Goal: Transaction & Acquisition: Book appointment/travel/reservation

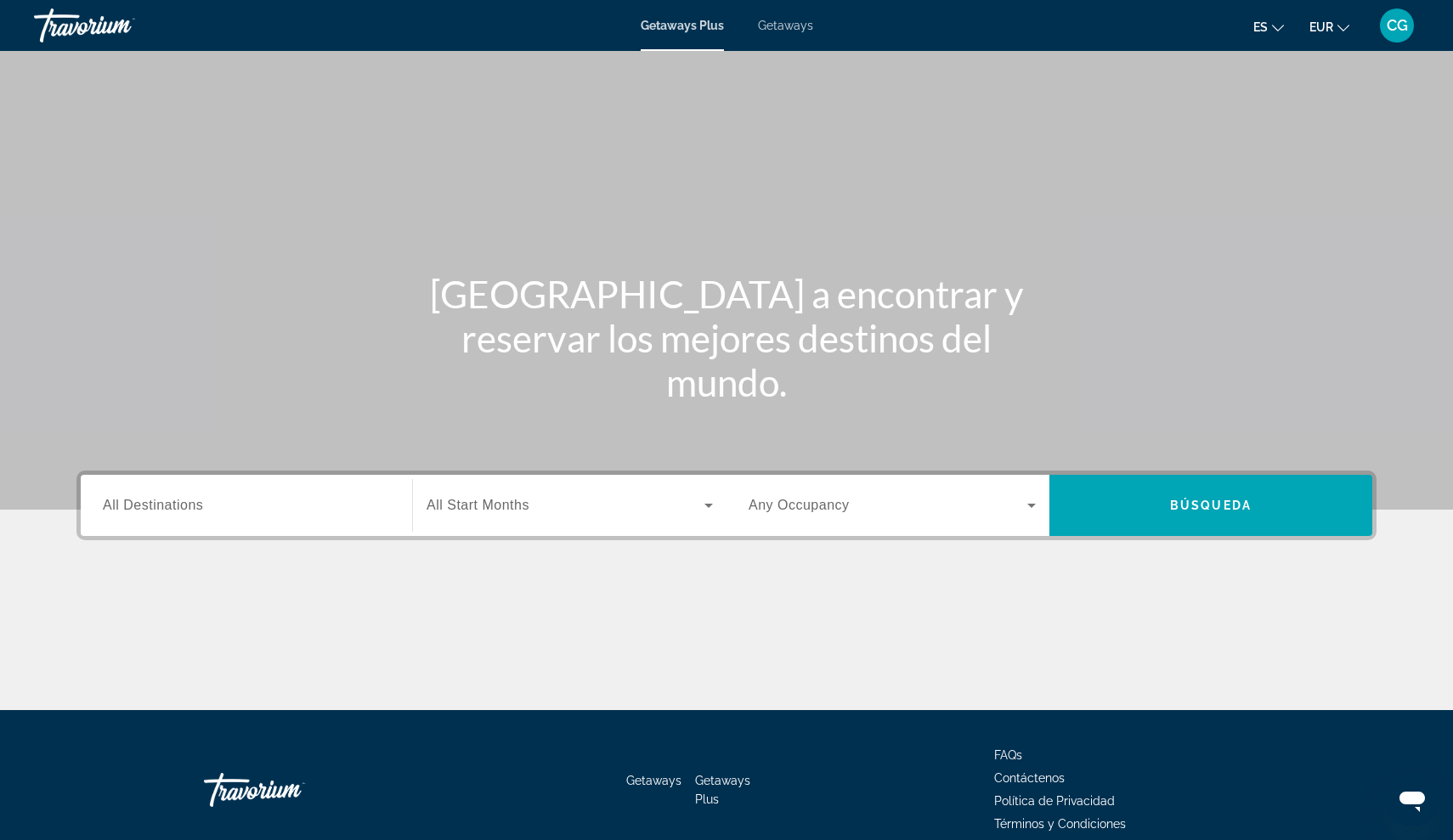
click at [688, 30] on span "Getaways Plus" at bounding box center [682, 25] width 83 height 14
click at [798, 26] on span "Getaways" at bounding box center [786, 25] width 56 height 14
click at [194, 507] on span "All Destinations" at bounding box center [153, 505] width 100 height 15
click at [194, 507] on input "Destination All Destinations" at bounding box center [246, 506] width 287 height 20
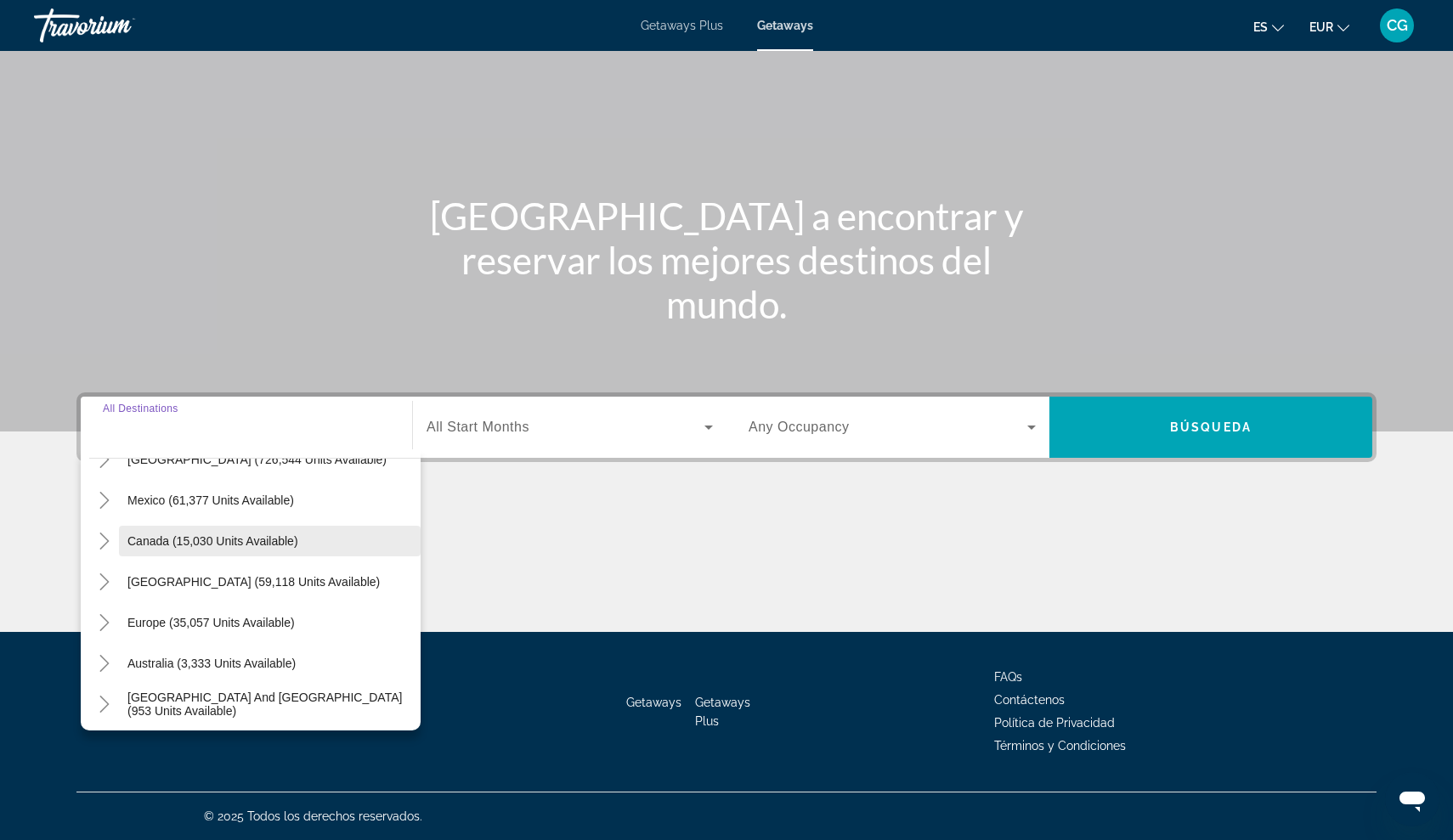
scroll to position [141, 0]
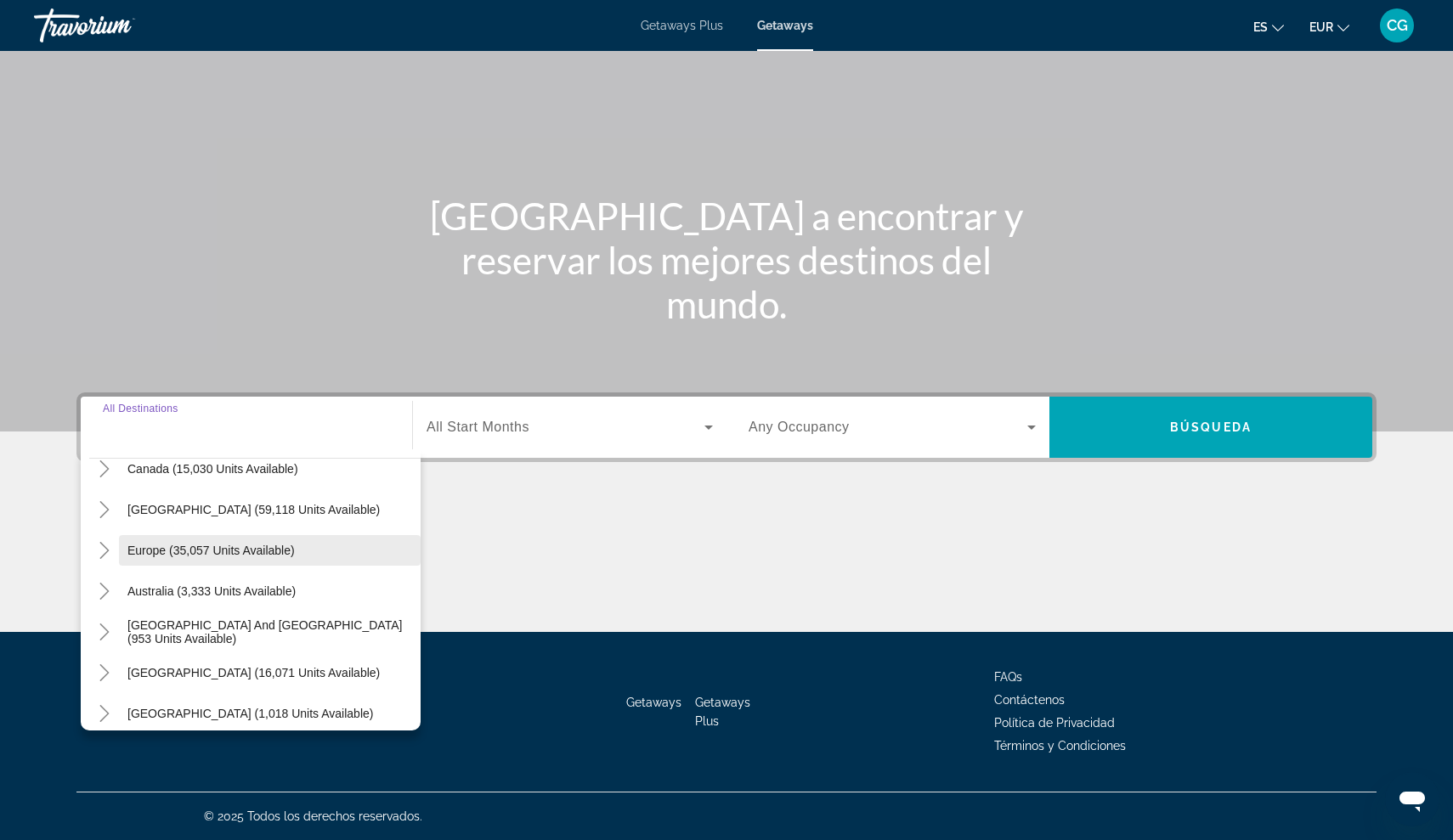
click at [154, 548] on span "Europe (35,057 units available)" at bounding box center [211, 550] width 168 height 14
type input "**********"
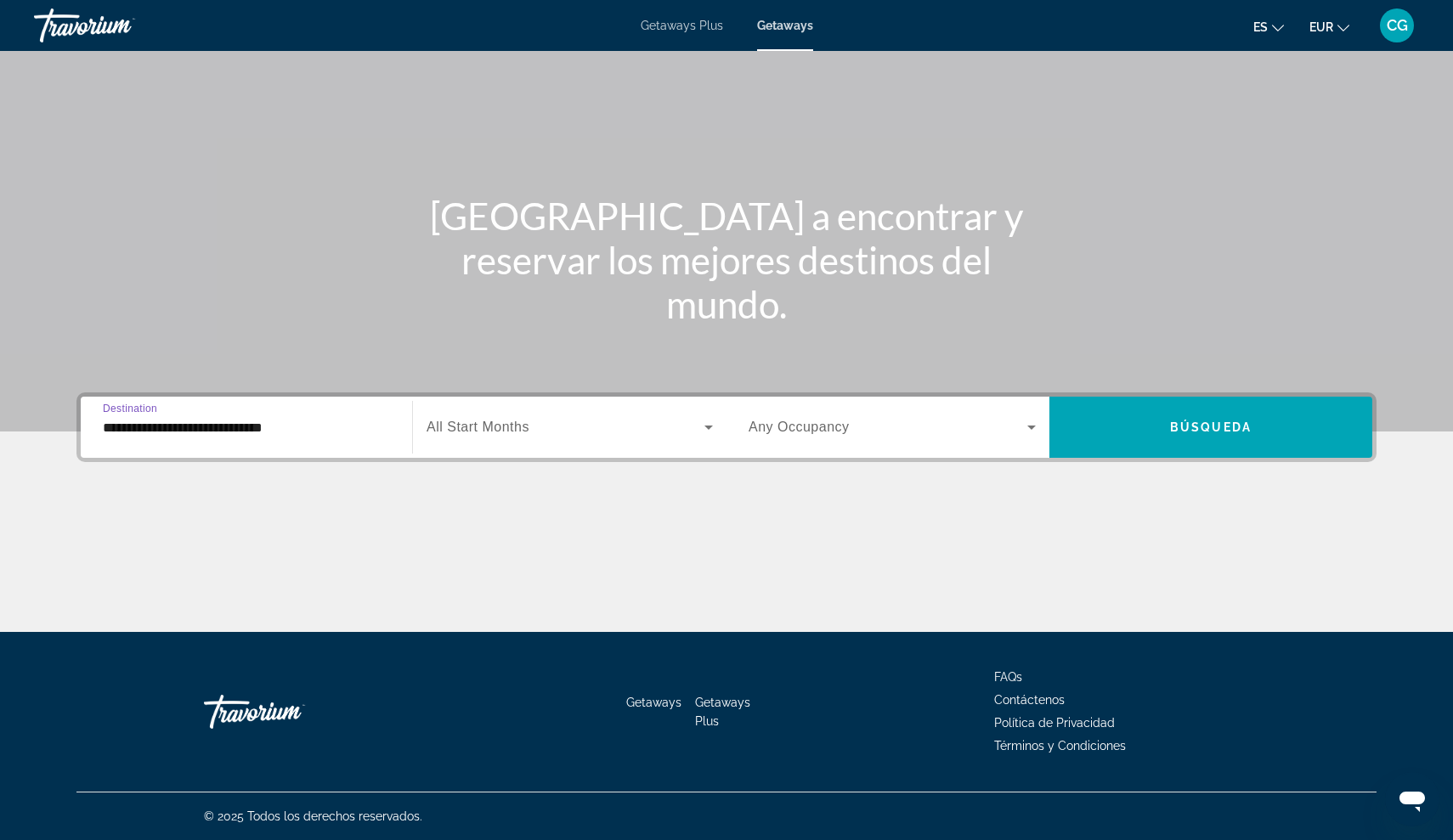
click at [1033, 424] on icon "Search widget" at bounding box center [1031, 427] width 20 height 20
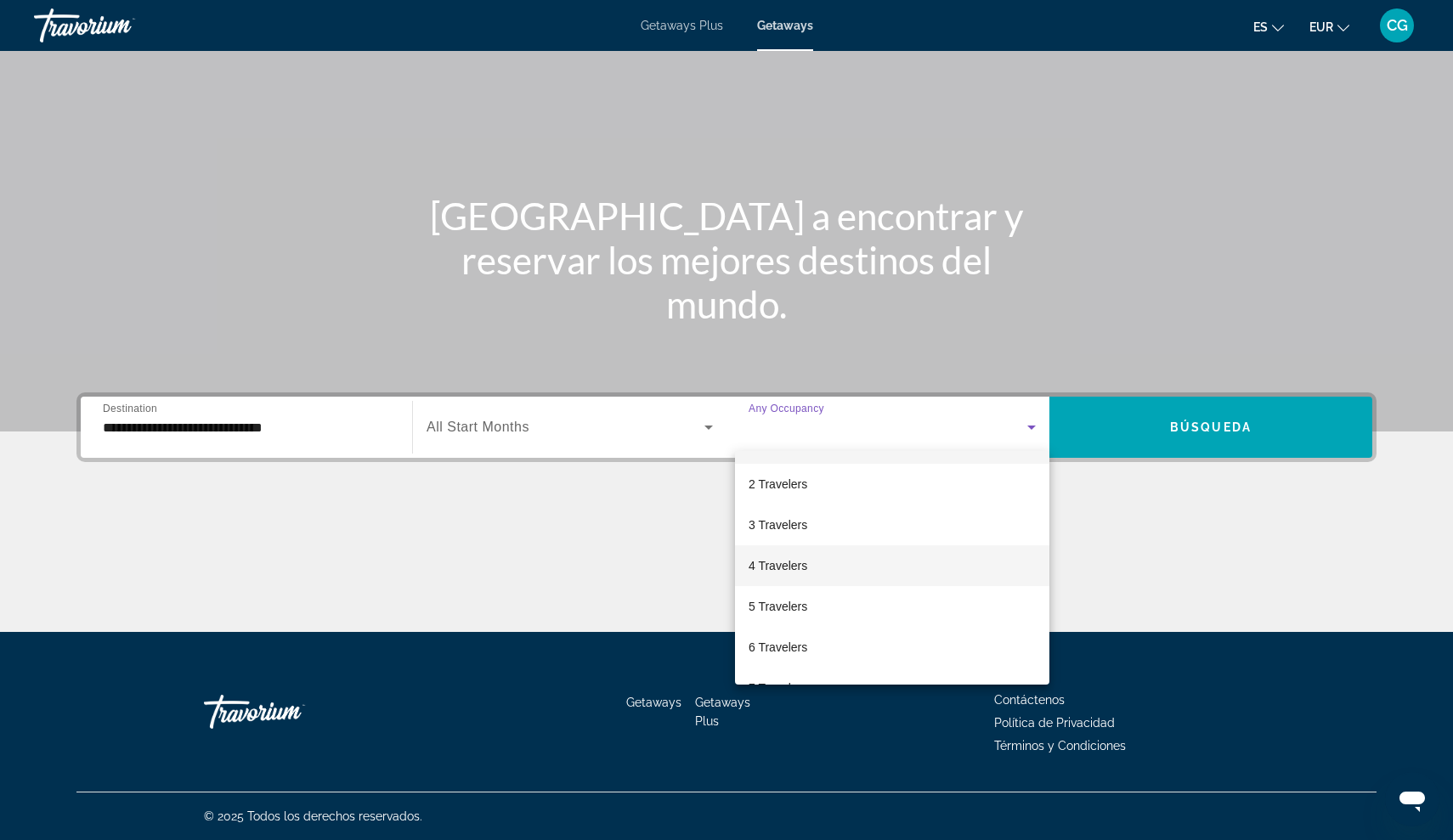
scroll to position [84, 0]
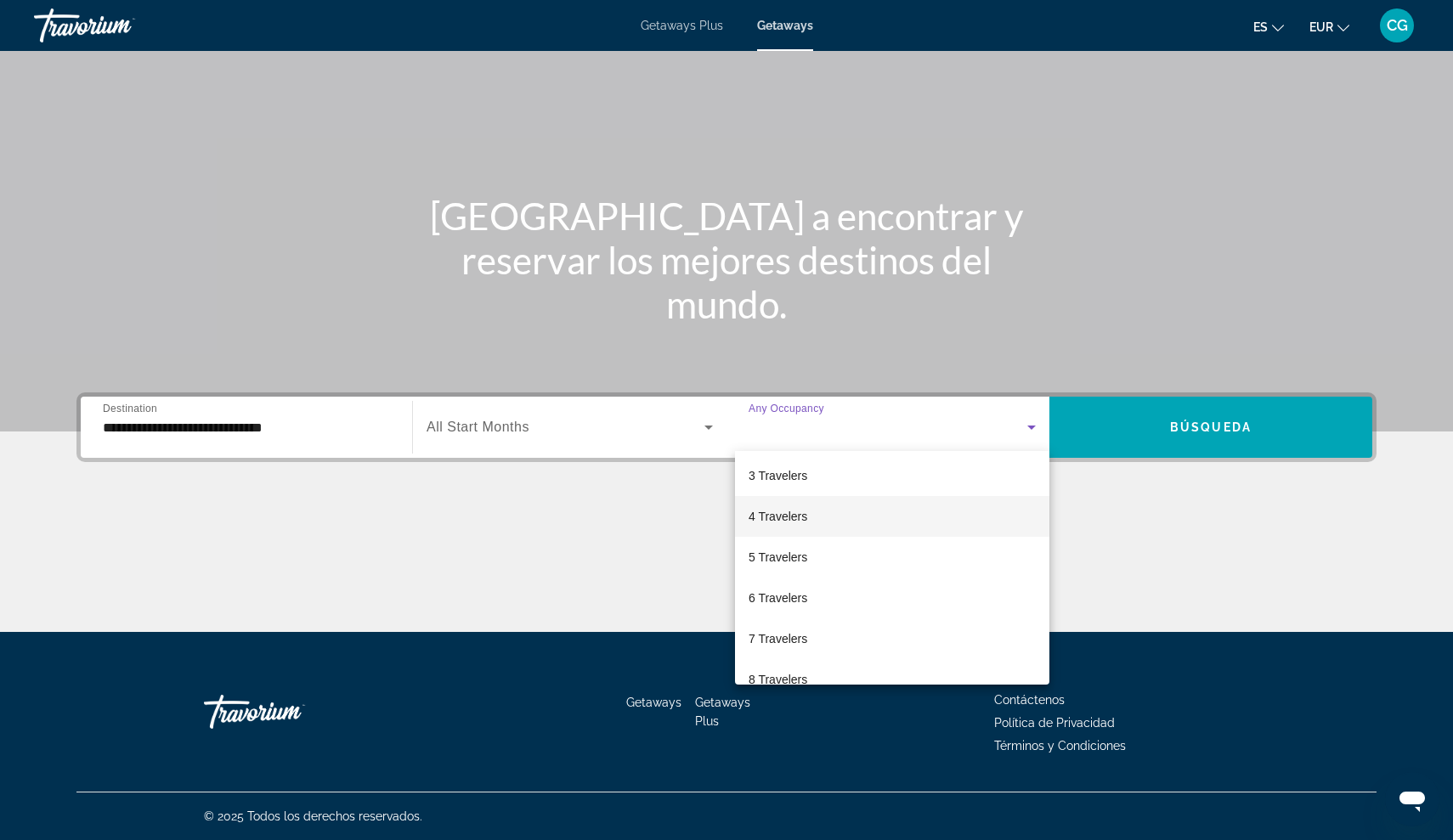
click at [783, 512] on span "4 Travelers" at bounding box center [777, 516] width 58 height 20
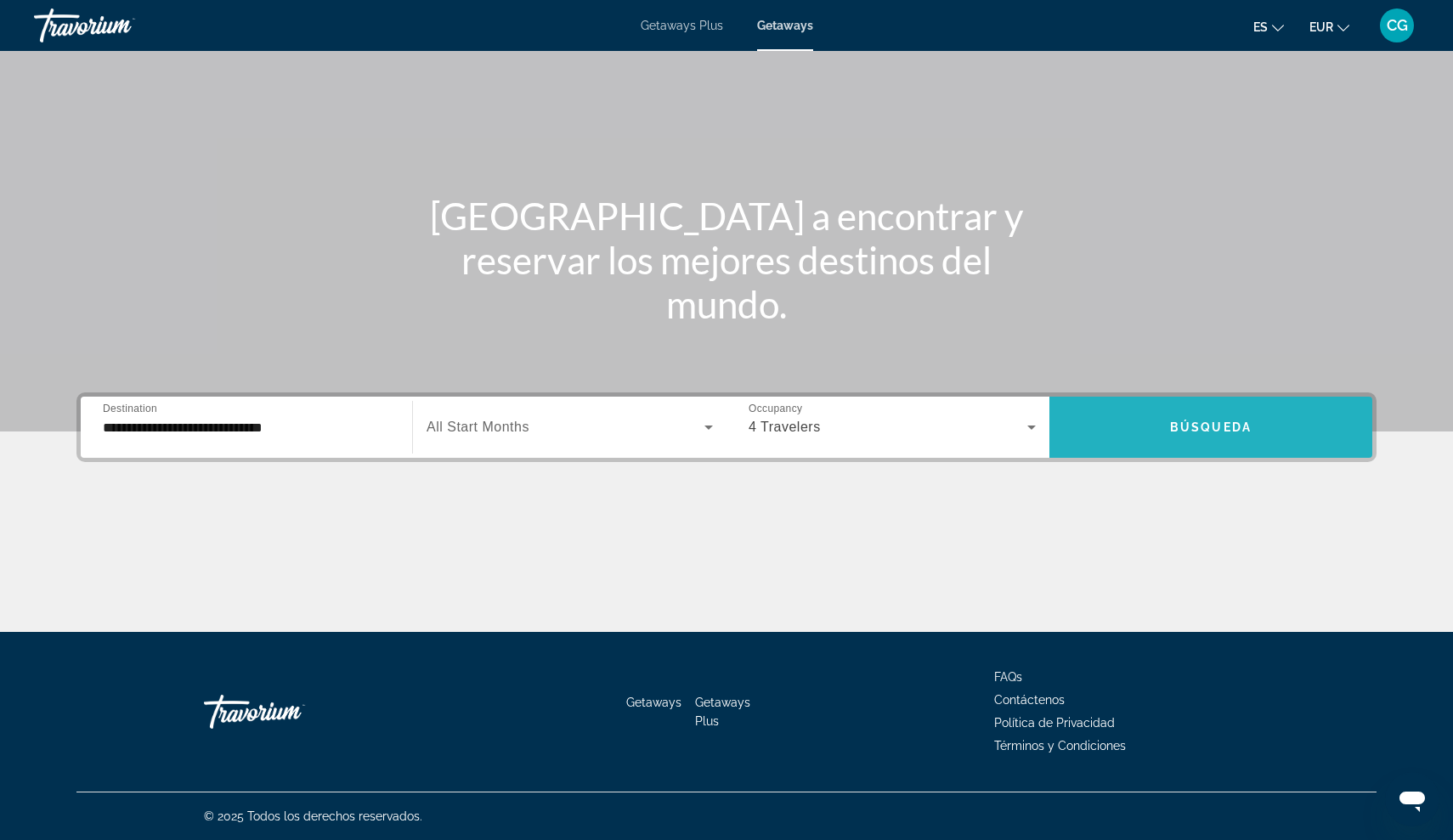
click at [1240, 423] on span "Búsqueda" at bounding box center [1210, 427] width 82 height 14
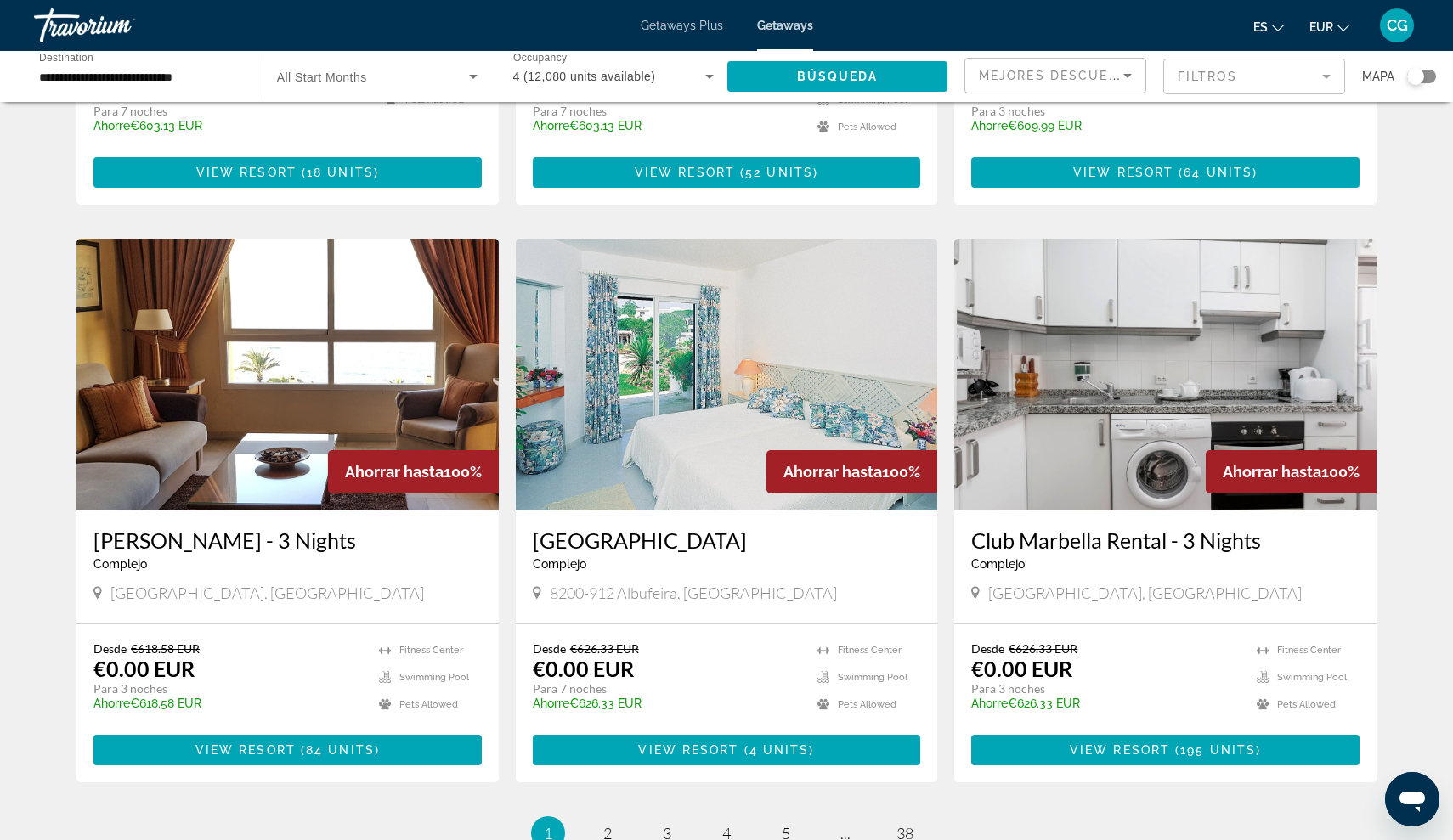
scroll to position [1730, 0]
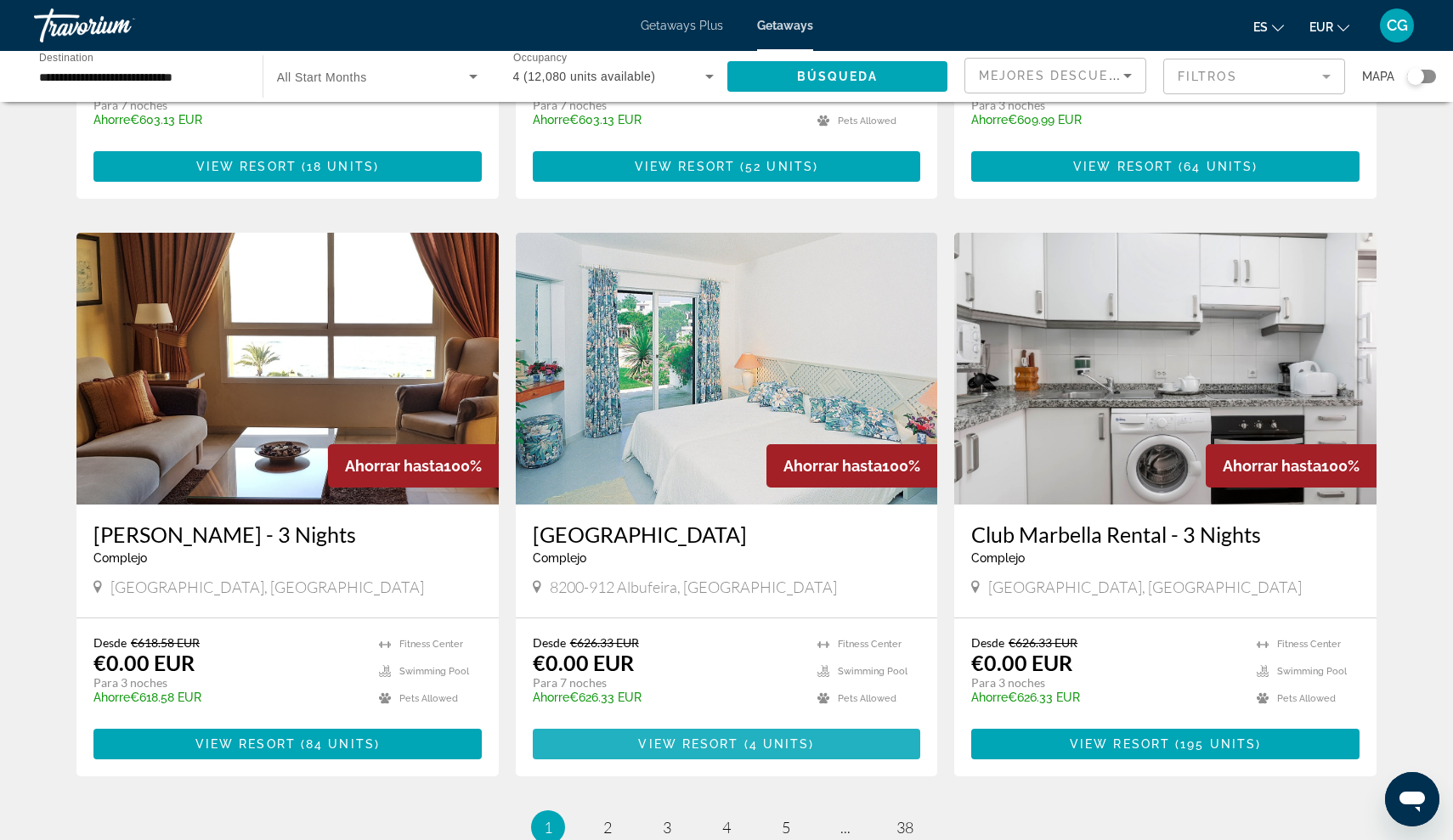
click at [689, 737] on span "View Resort" at bounding box center [688, 744] width 100 height 14
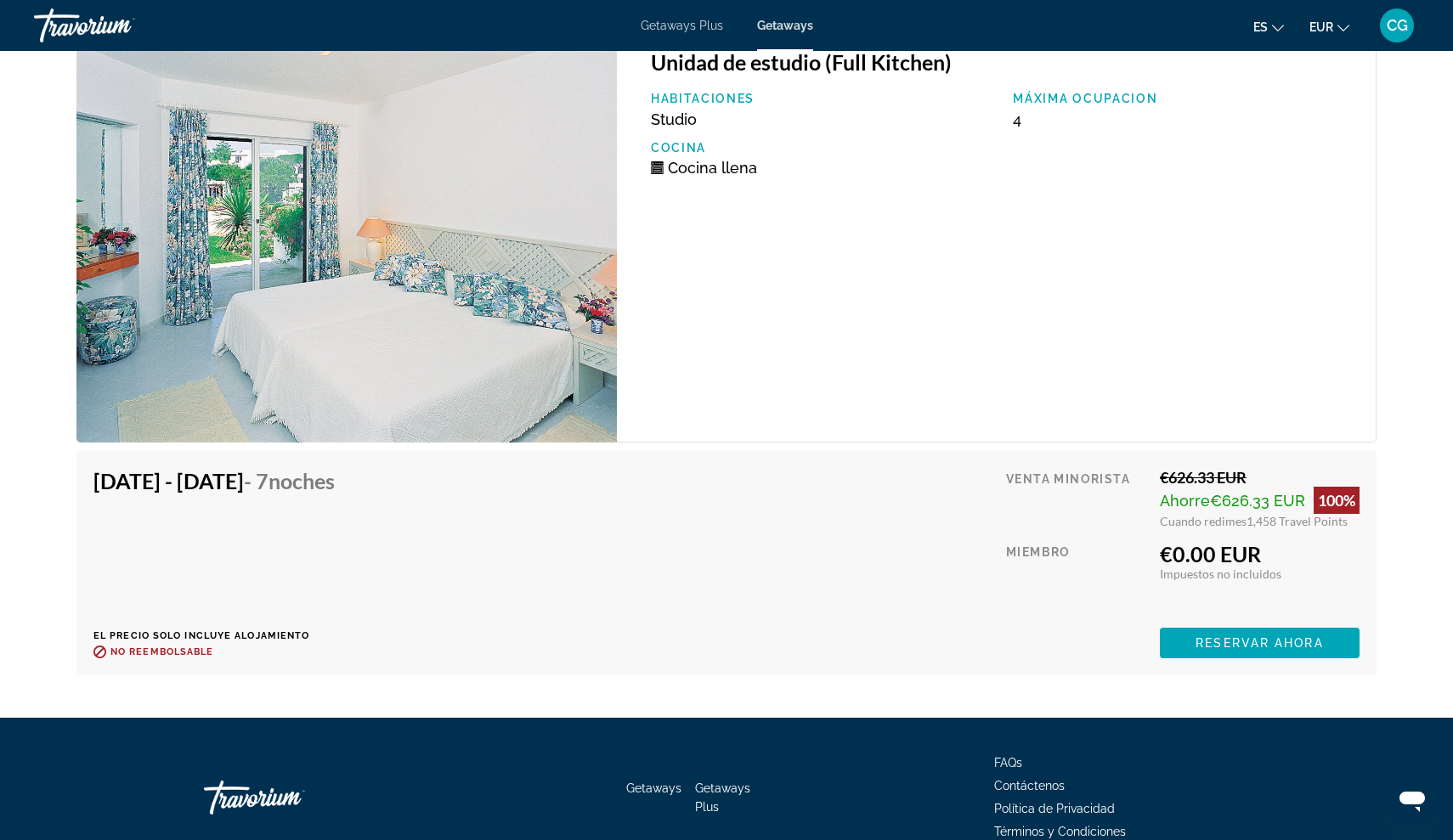
scroll to position [3196, 0]
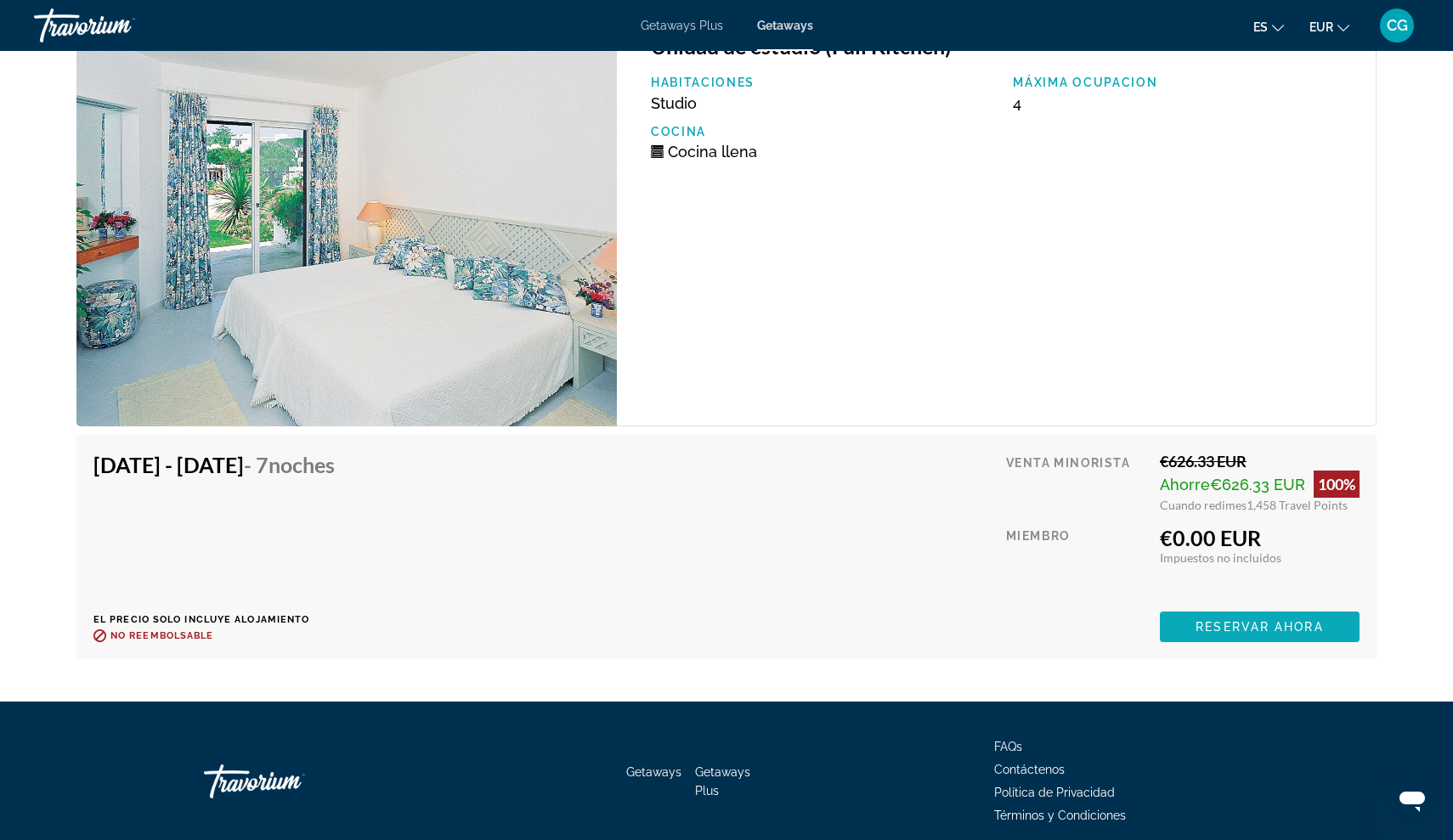
drag, startPoint x: 514, startPoint y: 433, endPoint x: 1219, endPoint y: 630, distance: 732.0
click at [1219, 630] on span "Reservar ahora" at bounding box center [1259, 626] width 128 height 14
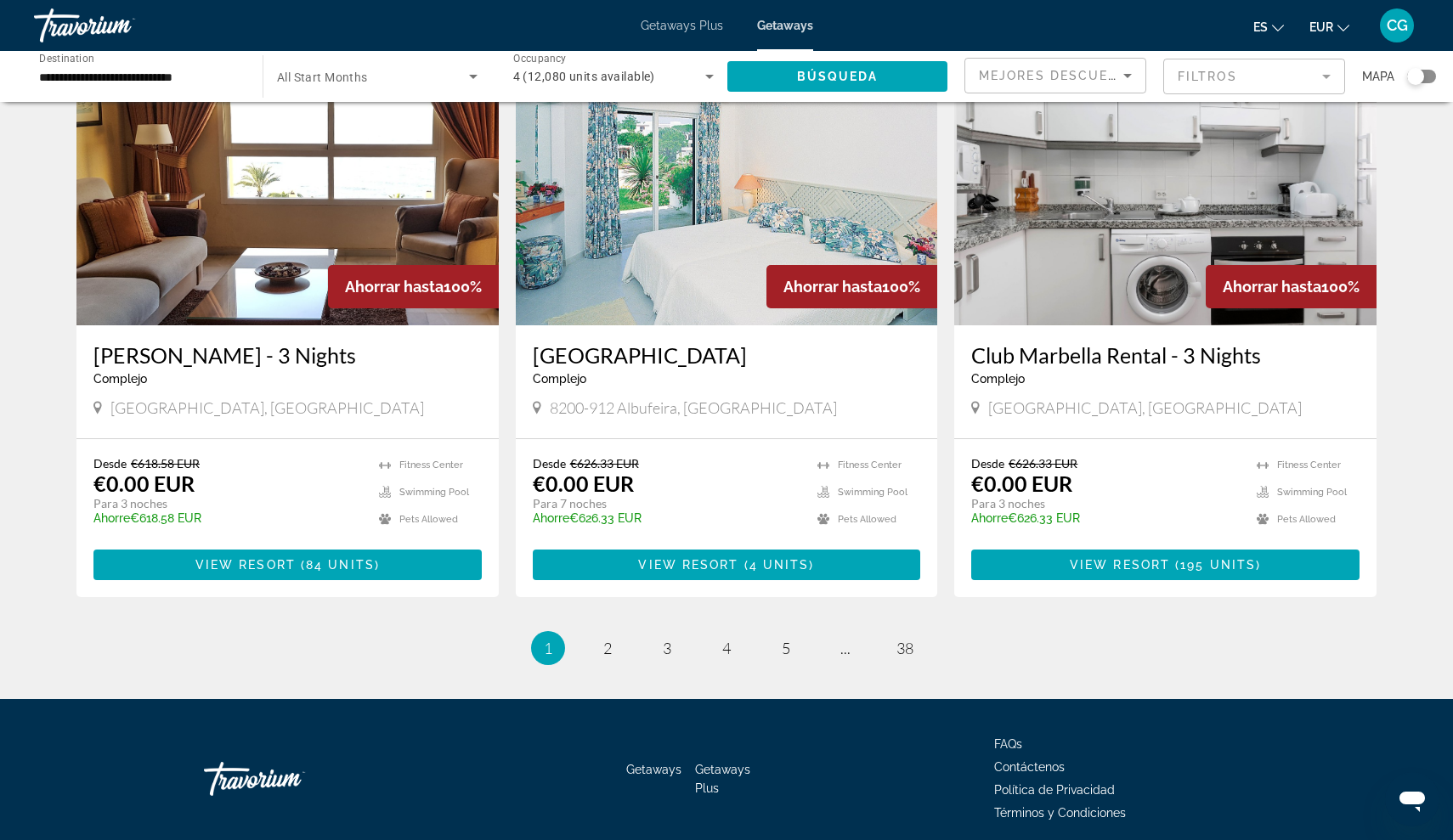
scroll to position [1909, 0]
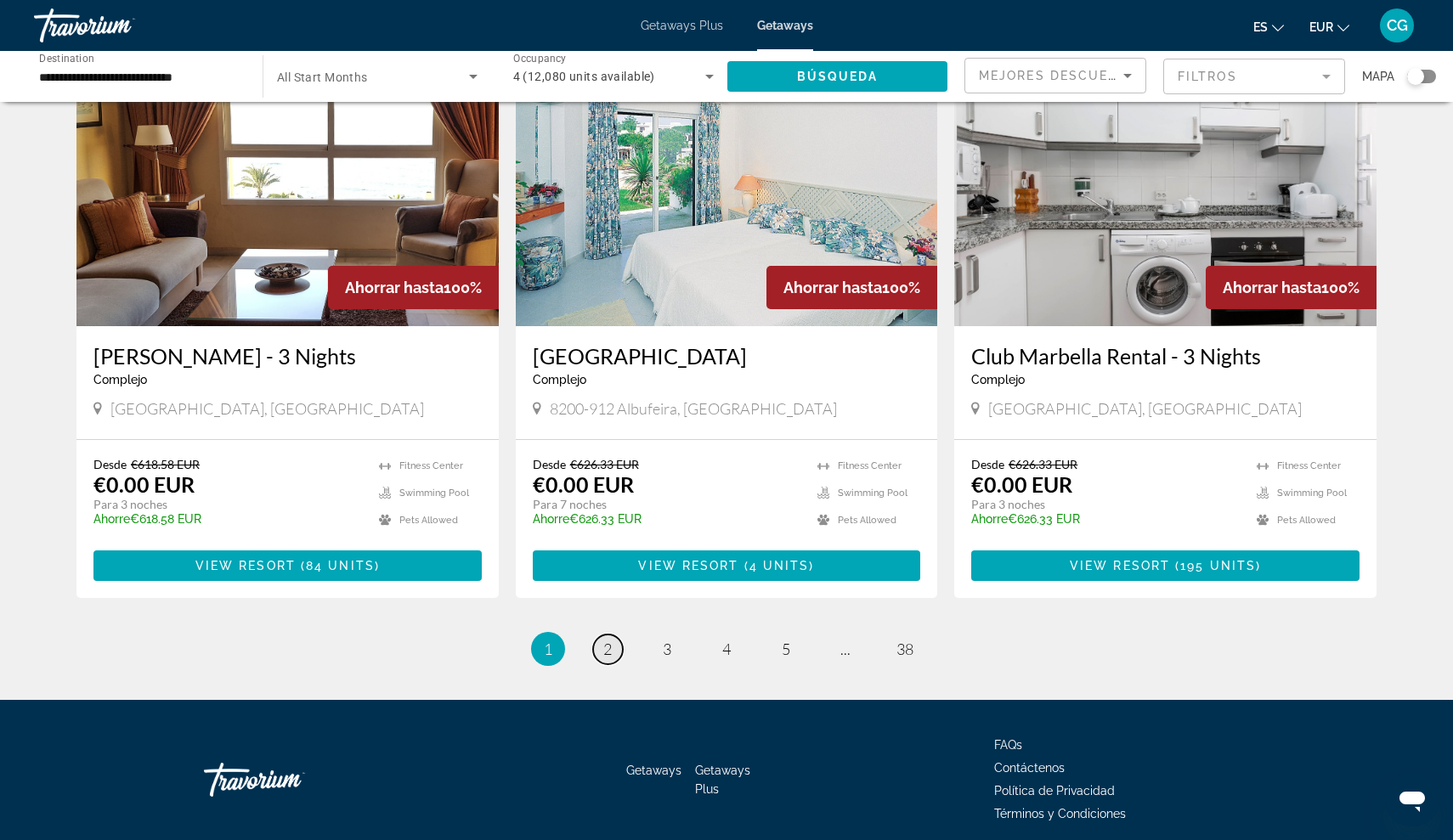
drag, startPoint x: 1036, startPoint y: 558, endPoint x: 604, endPoint y: 582, distance: 432.7
click at [604, 639] on span "2" at bounding box center [607, 648] width 8 height 19
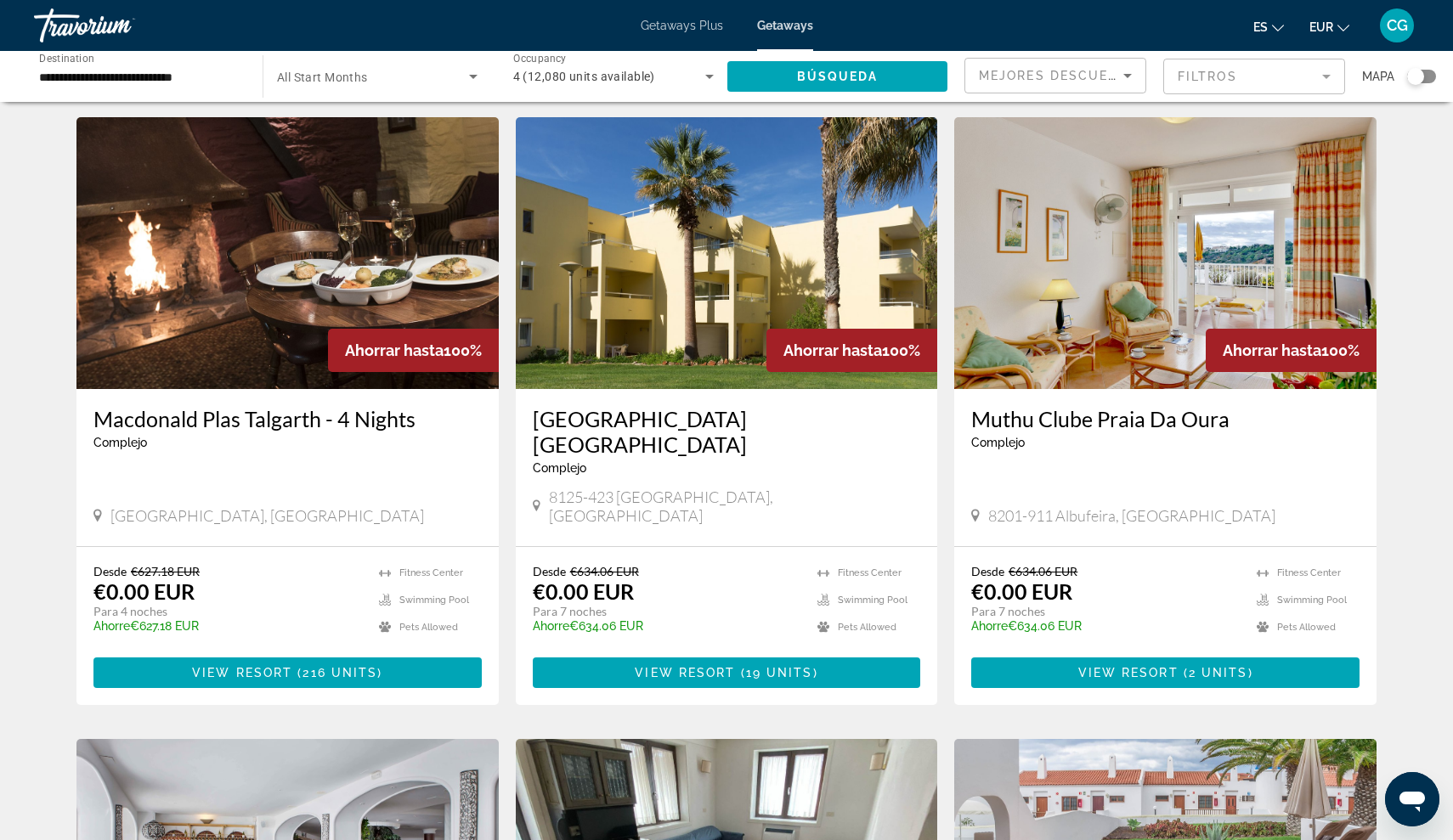
scroll to position [611, 0]
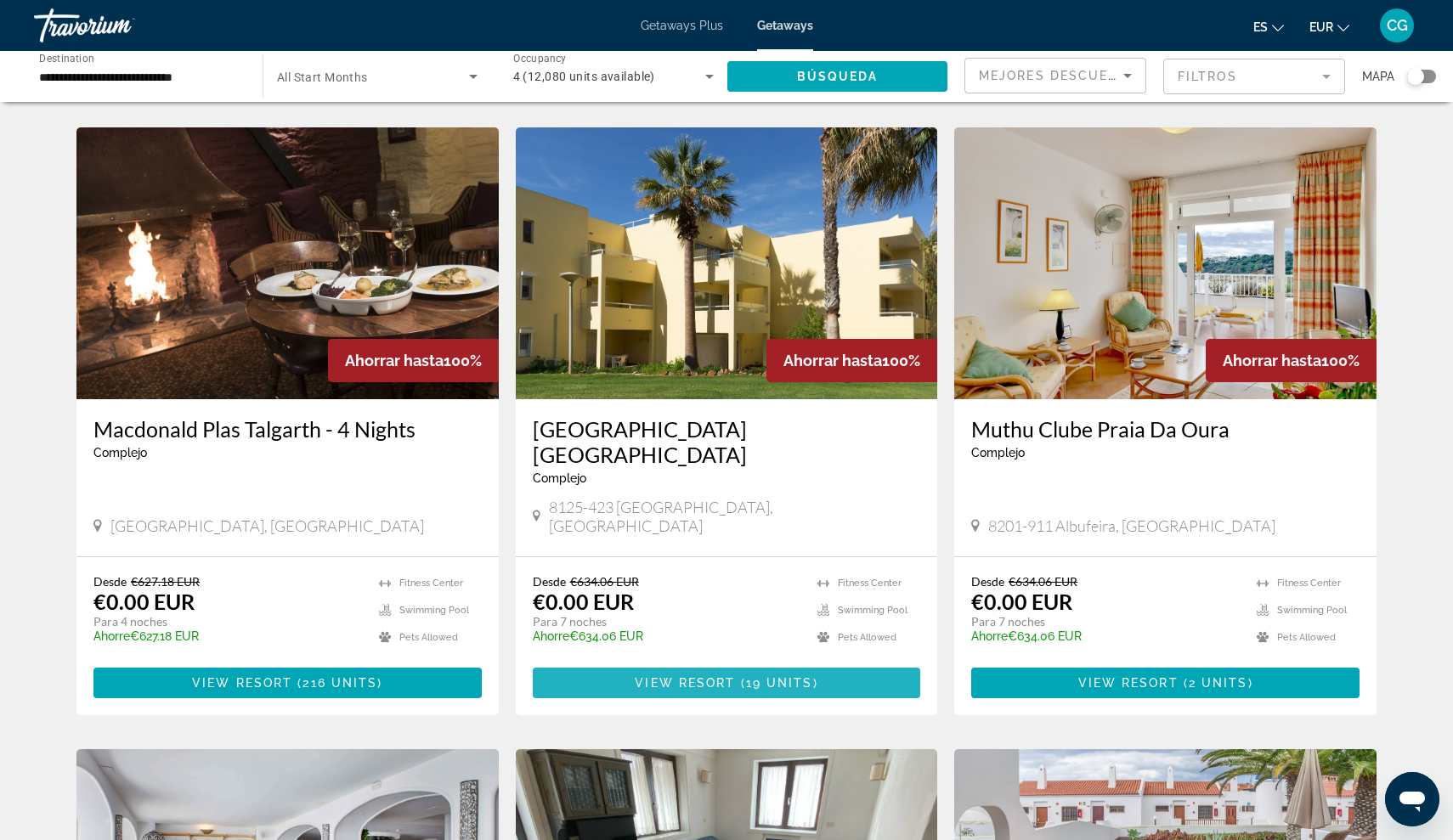
click at [605, 662] on span "Main content" at bounding box center [726, 683] width 388 height 41
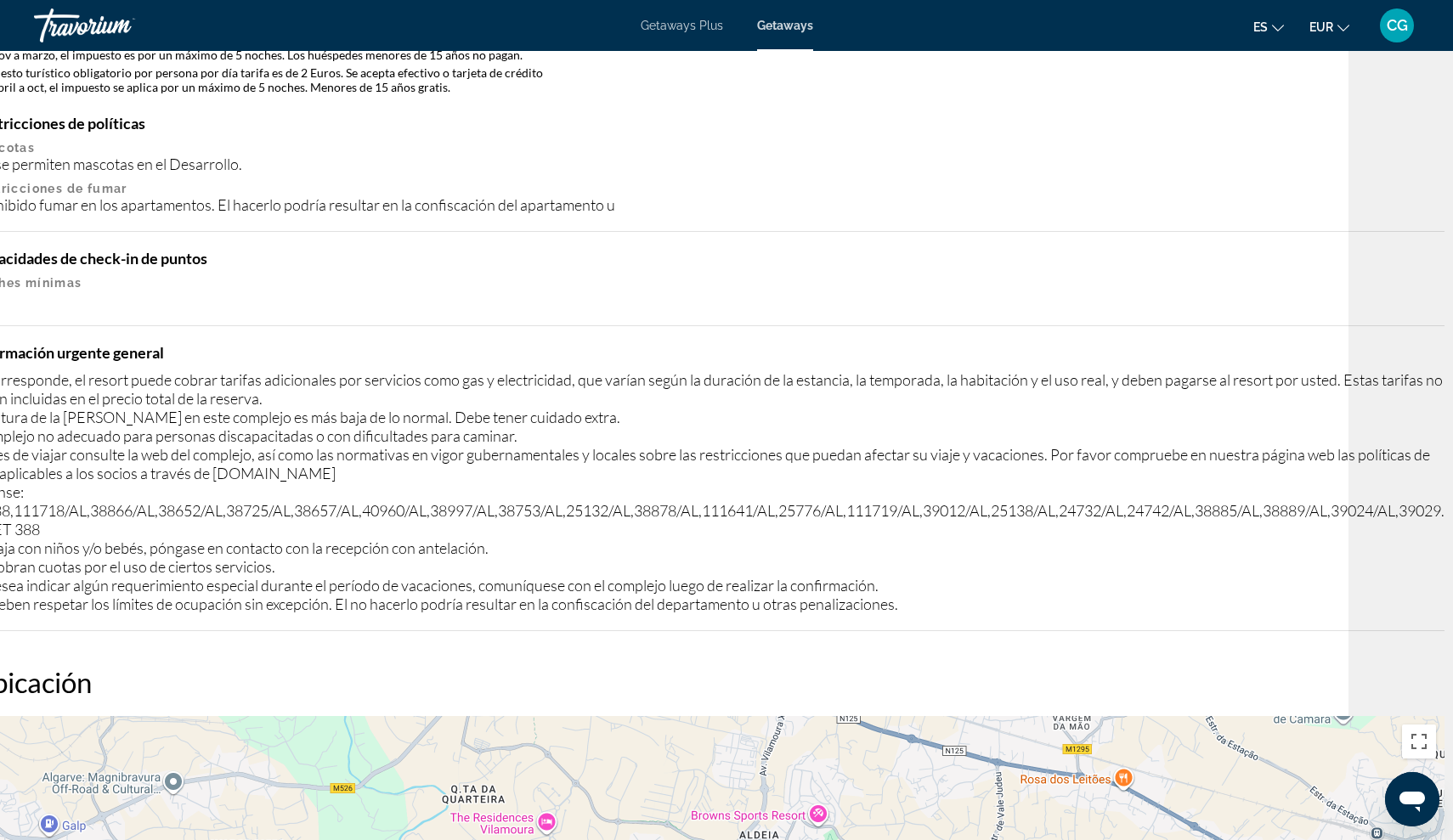
scroll to position [1889, 151]
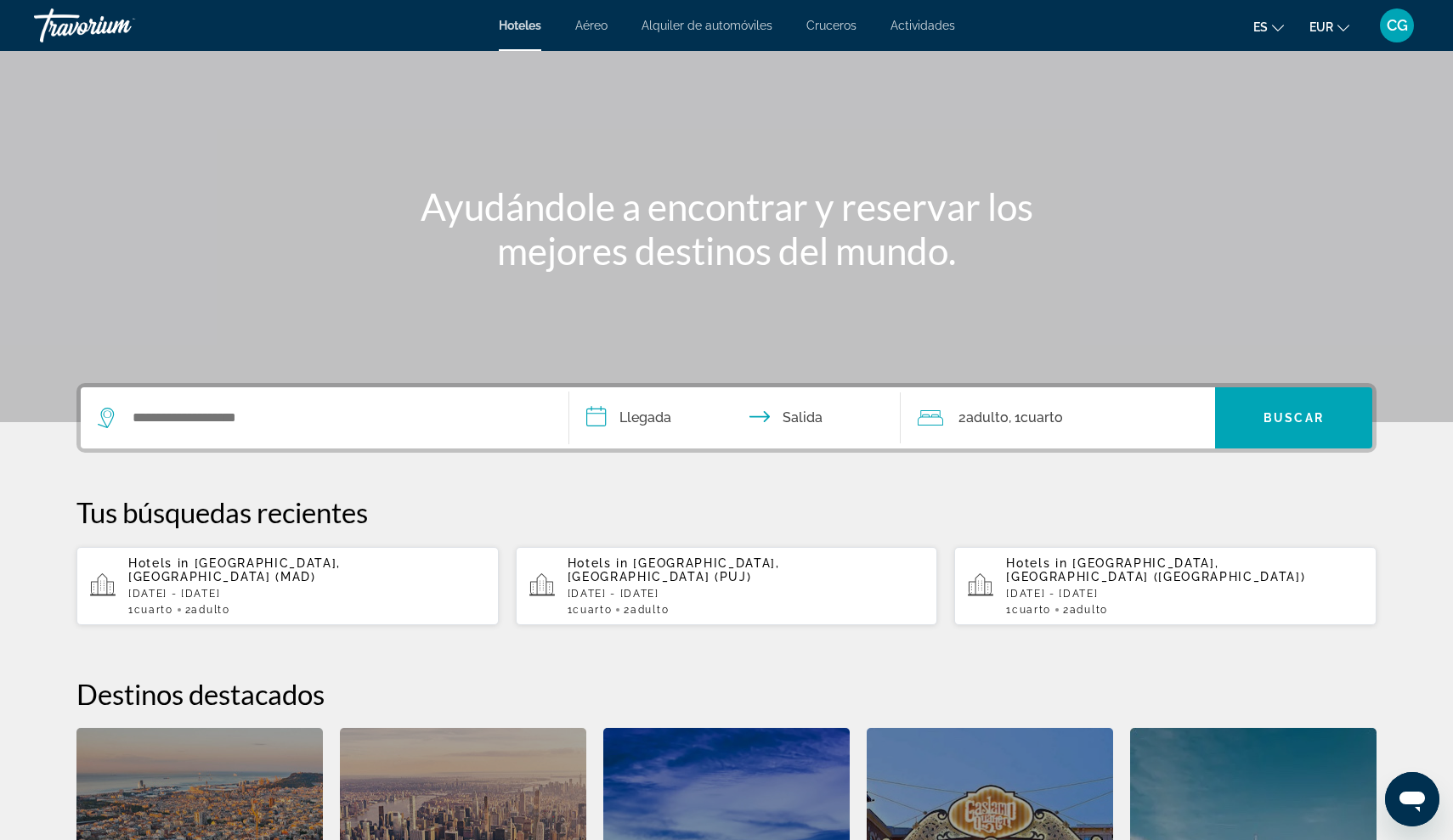
scroll to position [98, 0]
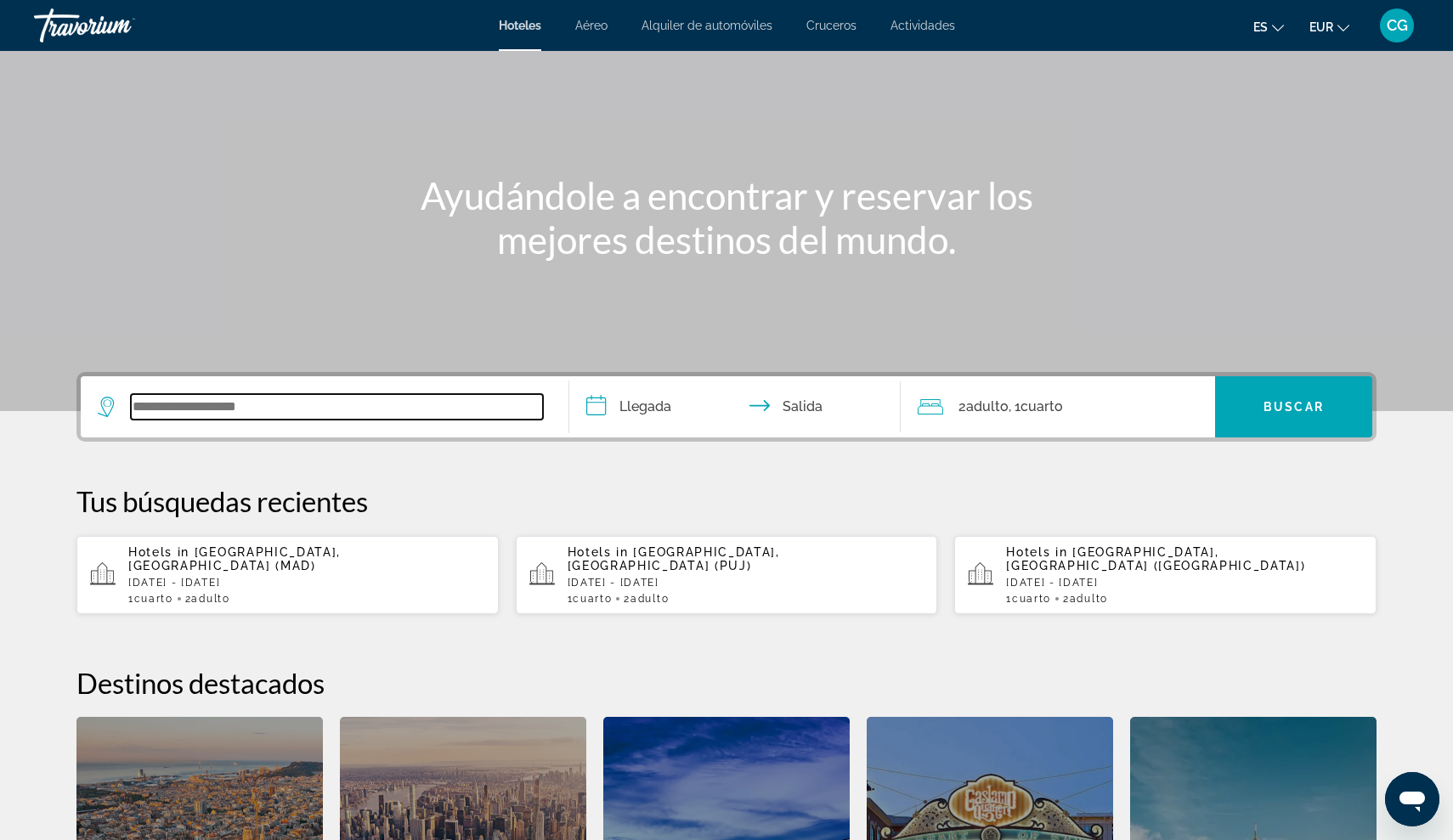
click at [189, 403] on input "Search widget" at bounding box center [336, 407] width 412 height 26
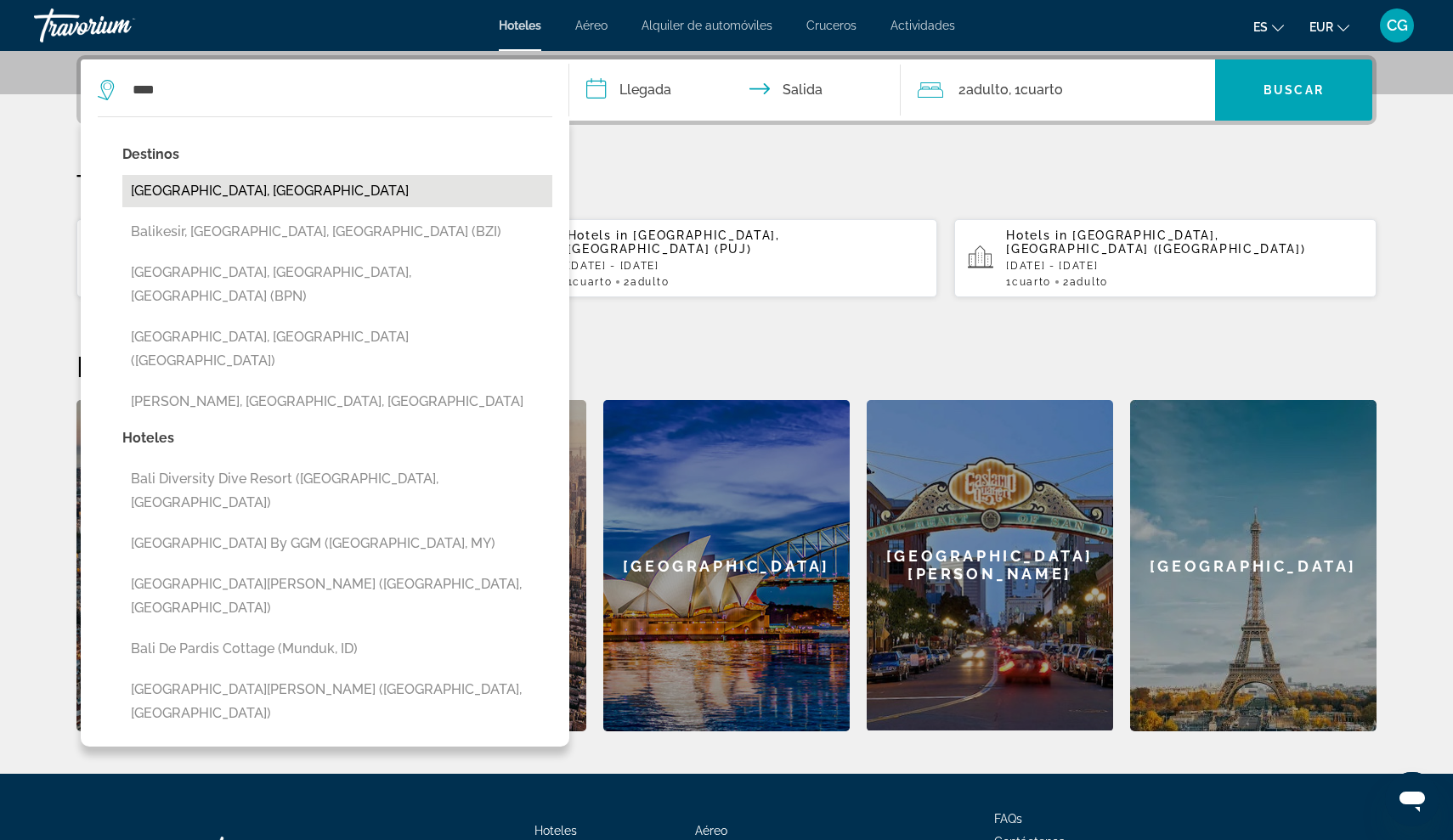
click at [188, 198] on button "[GEOGRAPHIC_DATA], [GEOGRAPHIC_DATA]" at bounding box center [337, 191] width 430 height 32
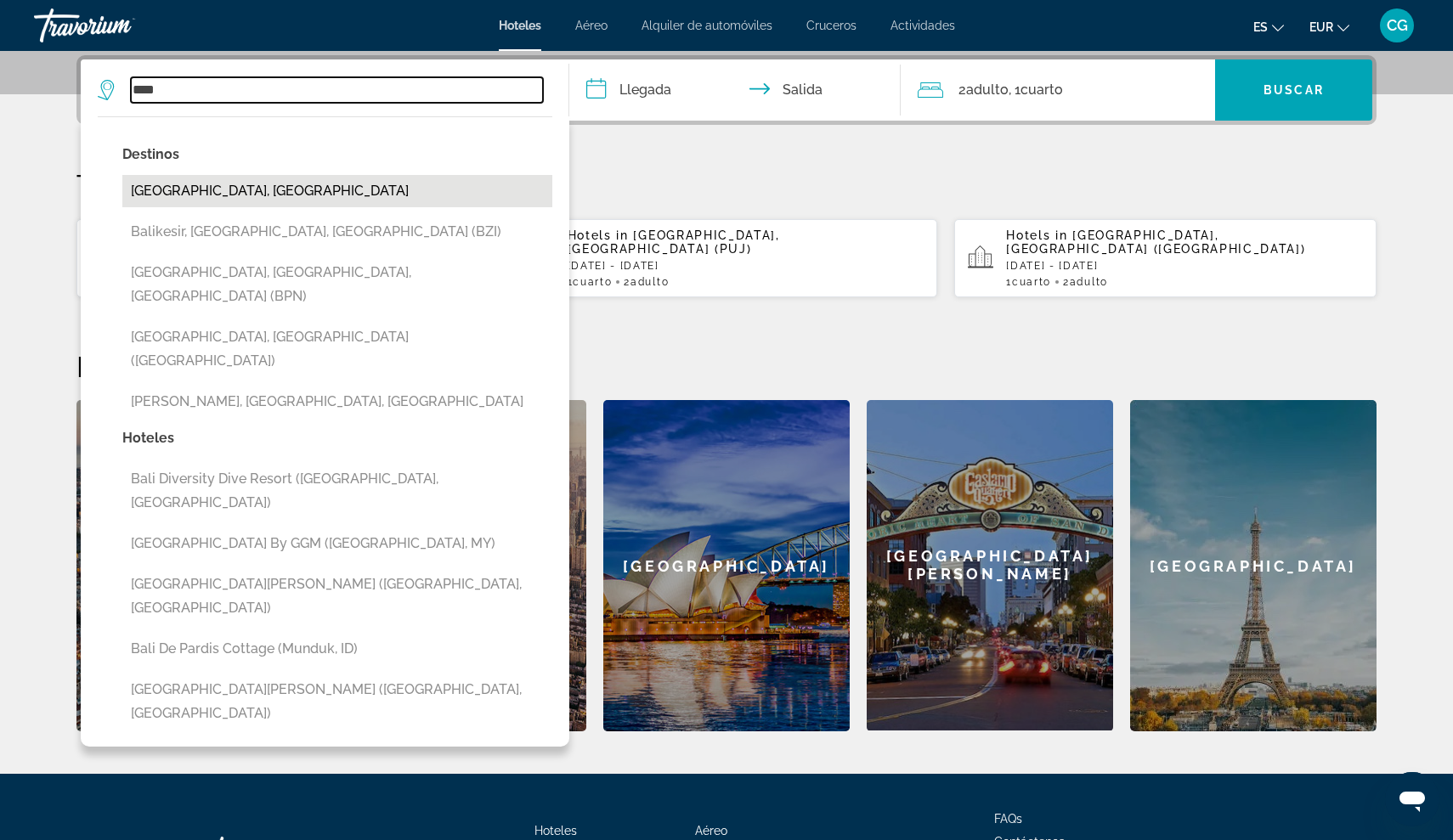
type input "**********"
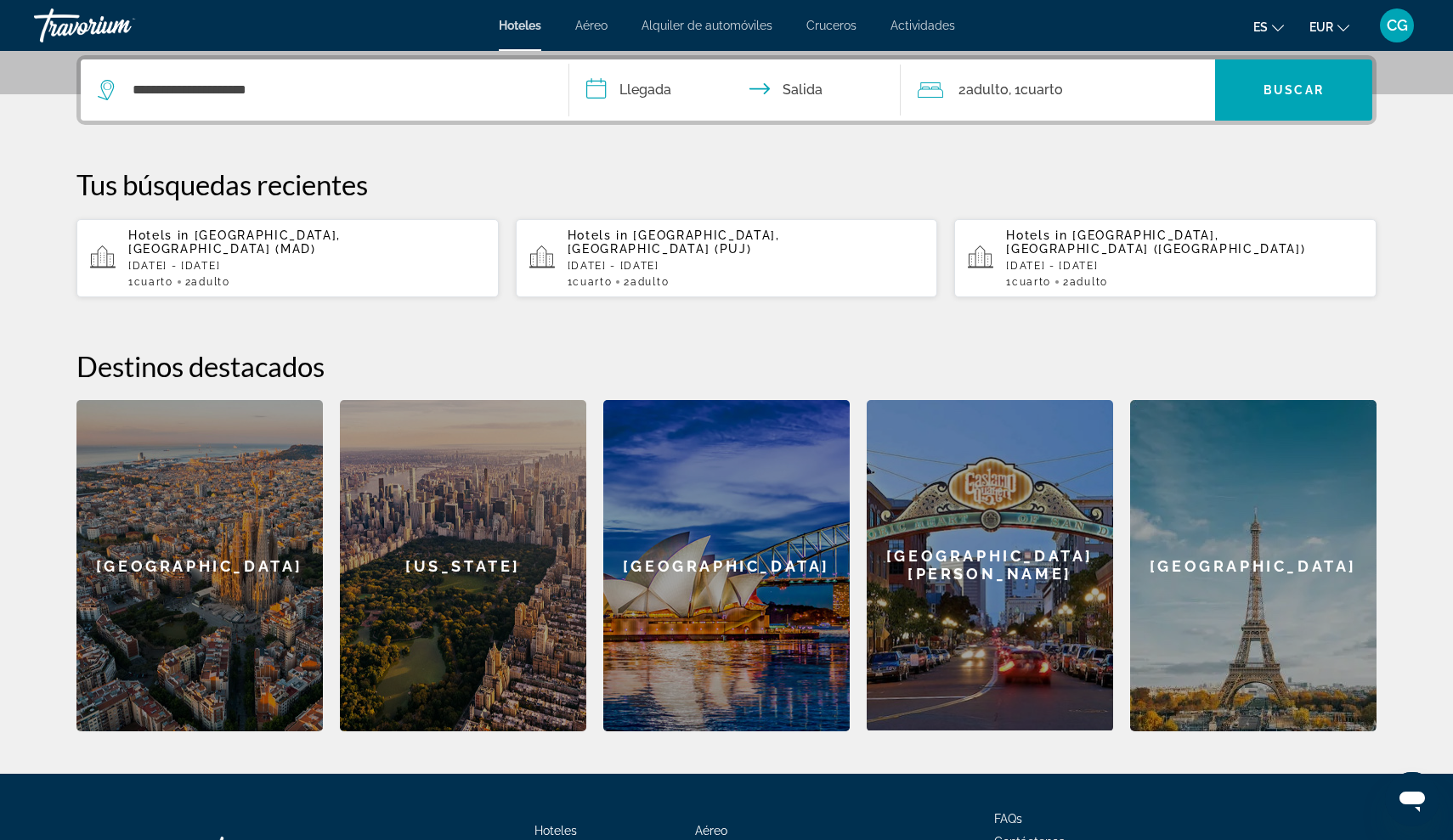
click at [595, 79] on input "**********" at bounding box center [738, 93] width 338 height 67
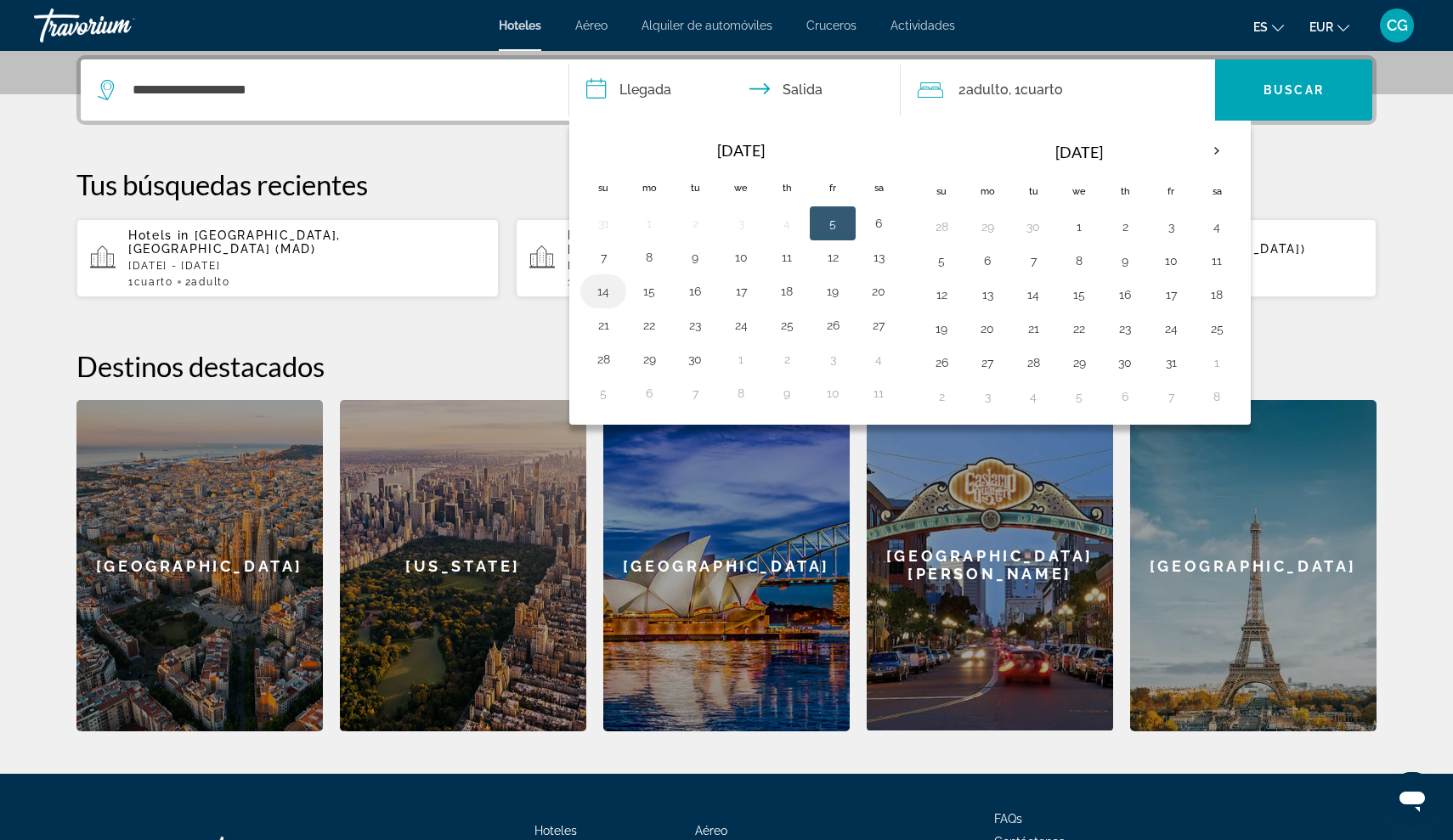
click at [602, 291] on button "14" at bounding box center [602, 292] width 27 height 24
click at [698, 293] on button "16" at bounding box center [694, 292] width 27 height 24
type input "**********"
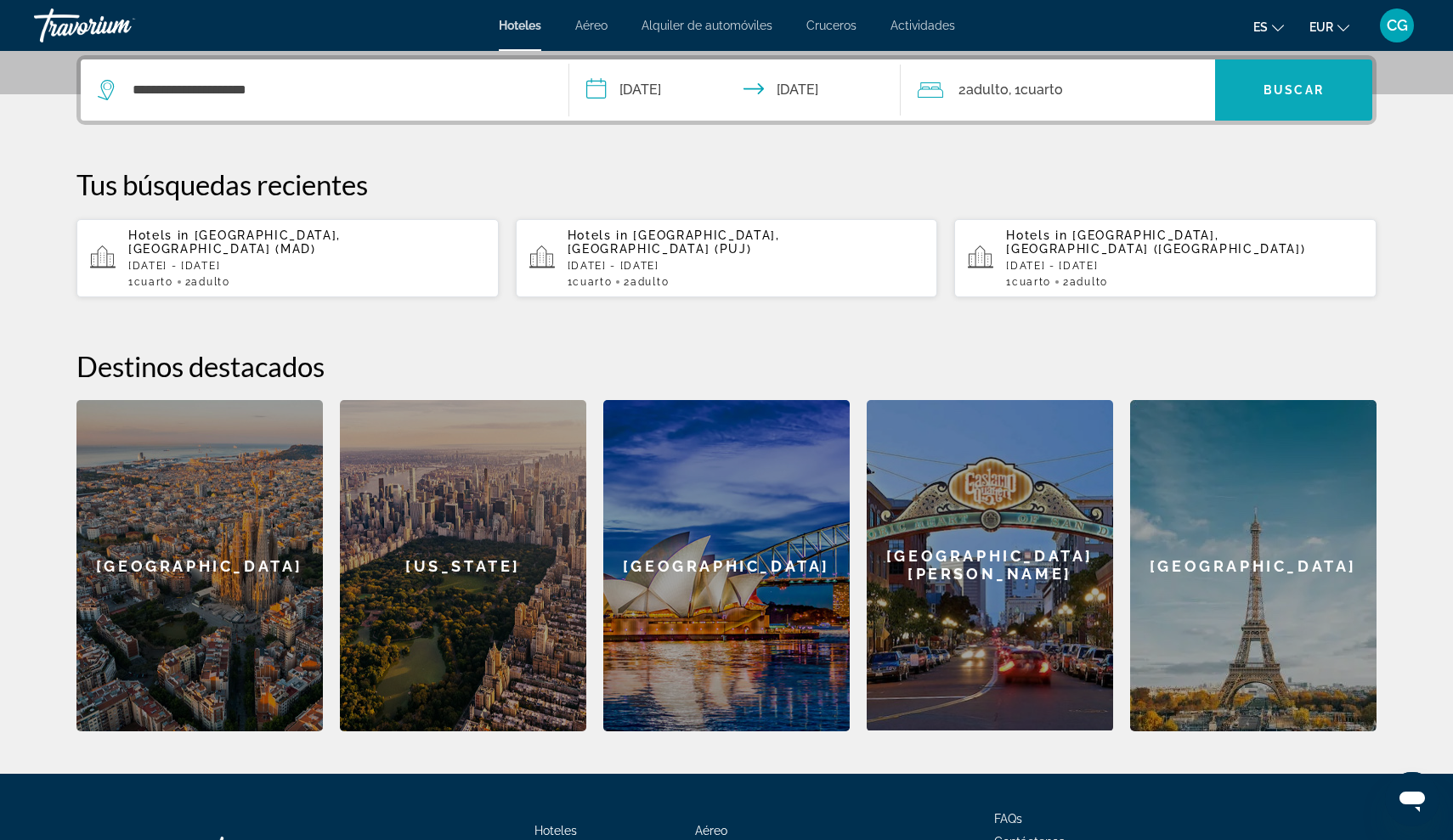
click at [1248, 88] on span "Search widget" at bounding box center [1294, 90] width 158 height 41
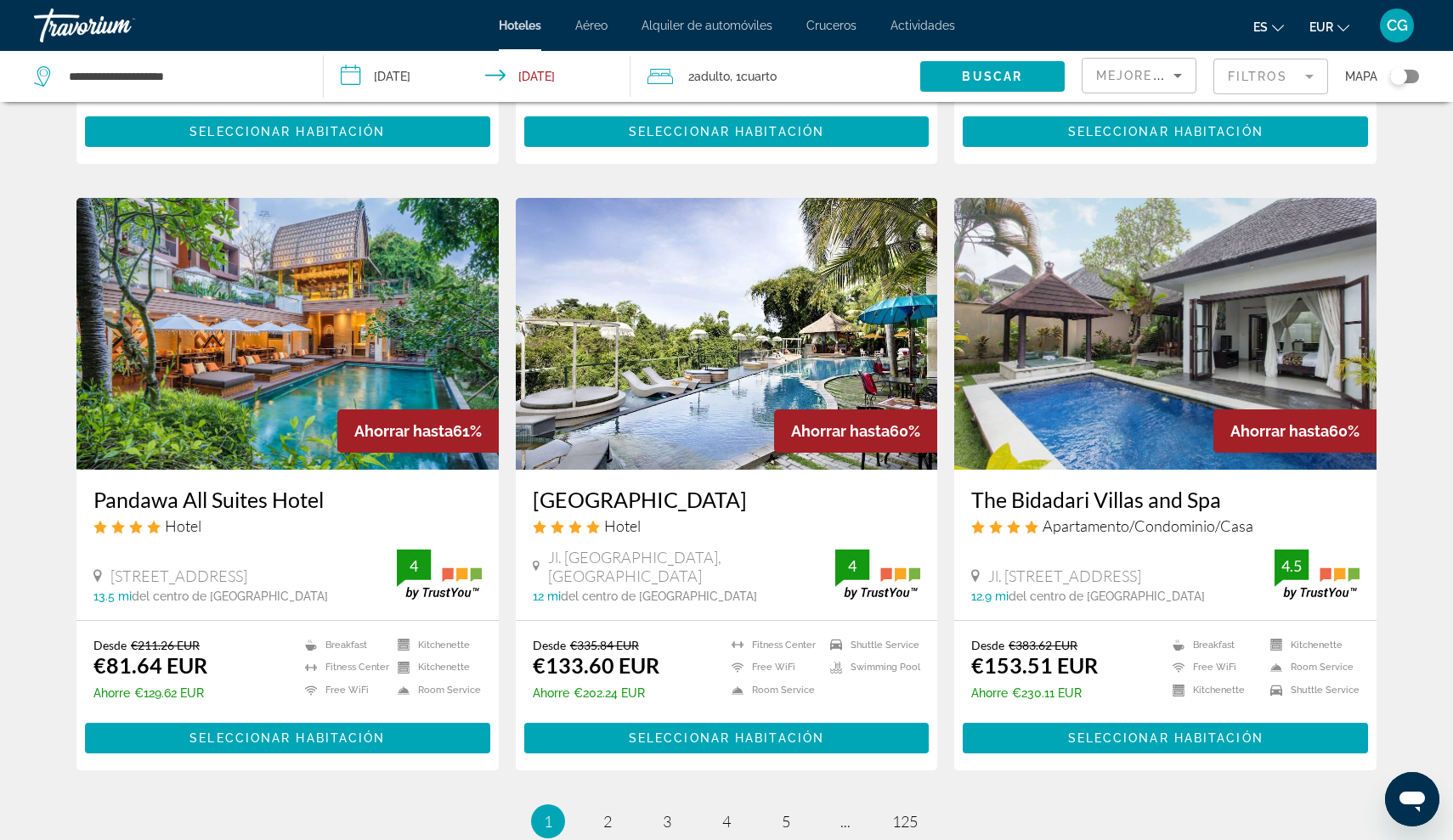
scroll to position [1813, 0]
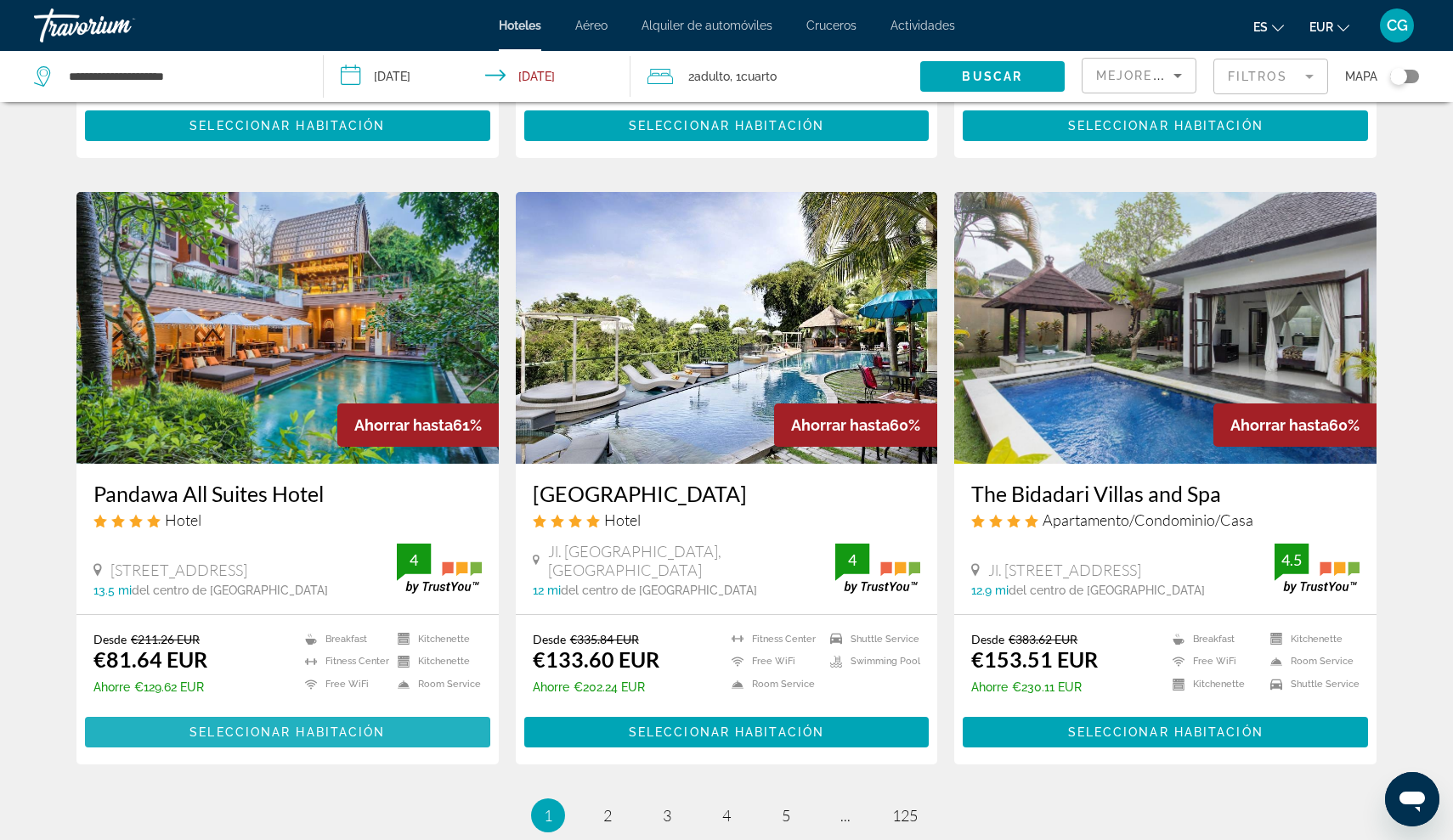
click at [196, 725] on span "Seleccionar habitación" at bounding box center [286, 732] width 196 height 14
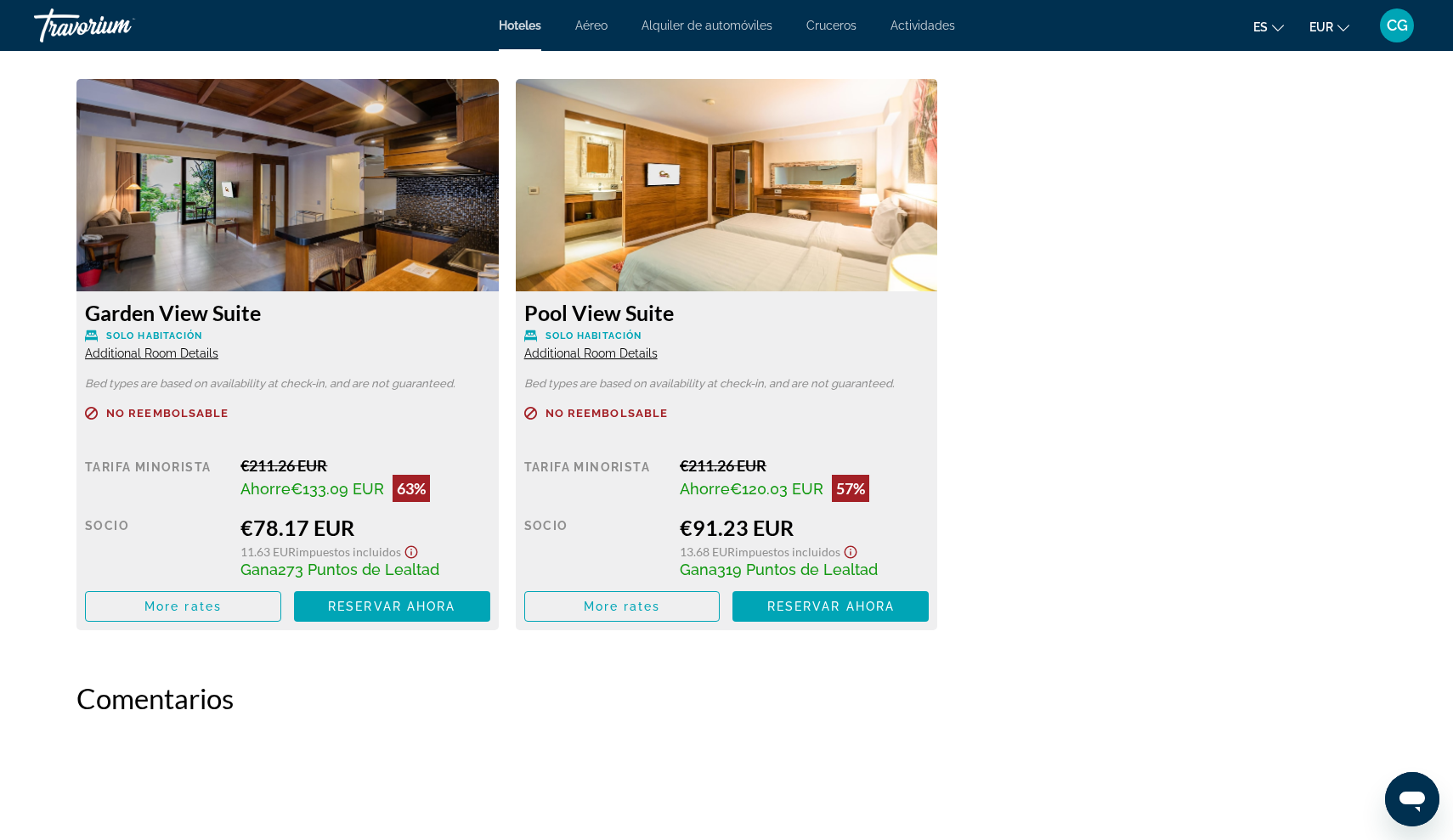
scroll to position [2288, 0]
